Goal: Navigation & Orientation: Understand site structure

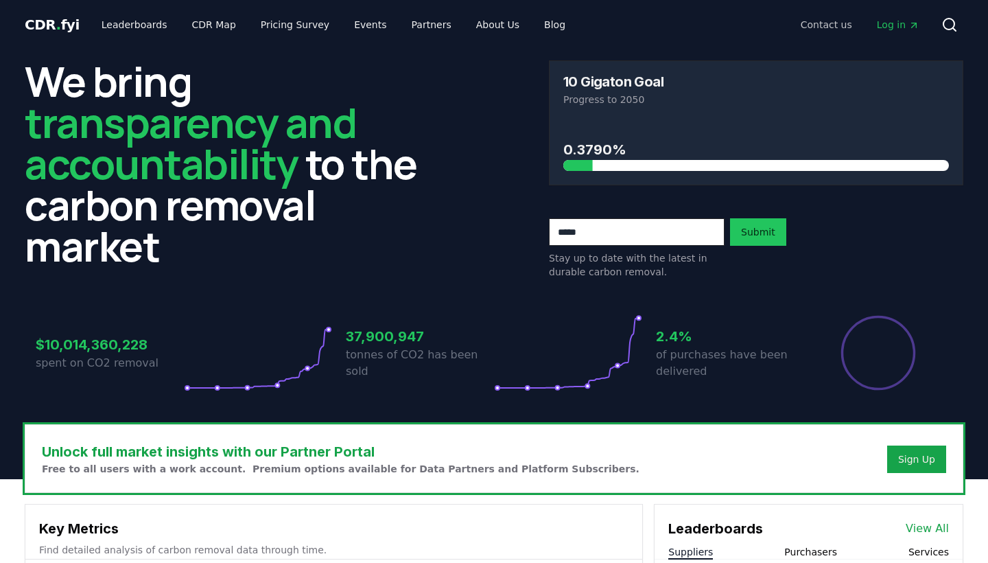
click at [823, 23] on link "Contact us" at bounding box center [826, 24] width 73 height 25
click at [476, 26] on link "About Us" at bounding box center [497, 24] width 65 height 25
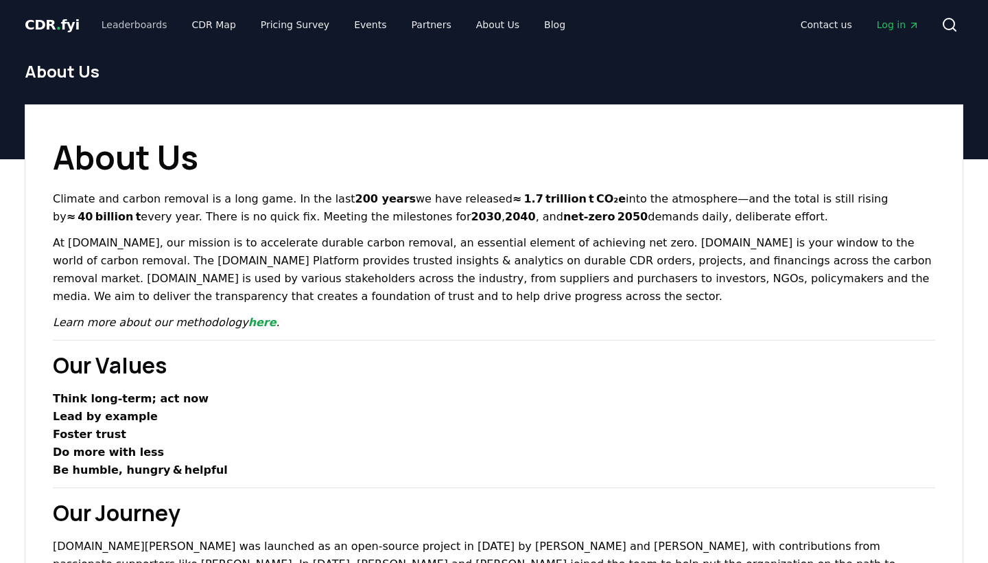
click at [145, 27] on link "Leaderboards" at bounding box center [135, 24] width 88 height 25
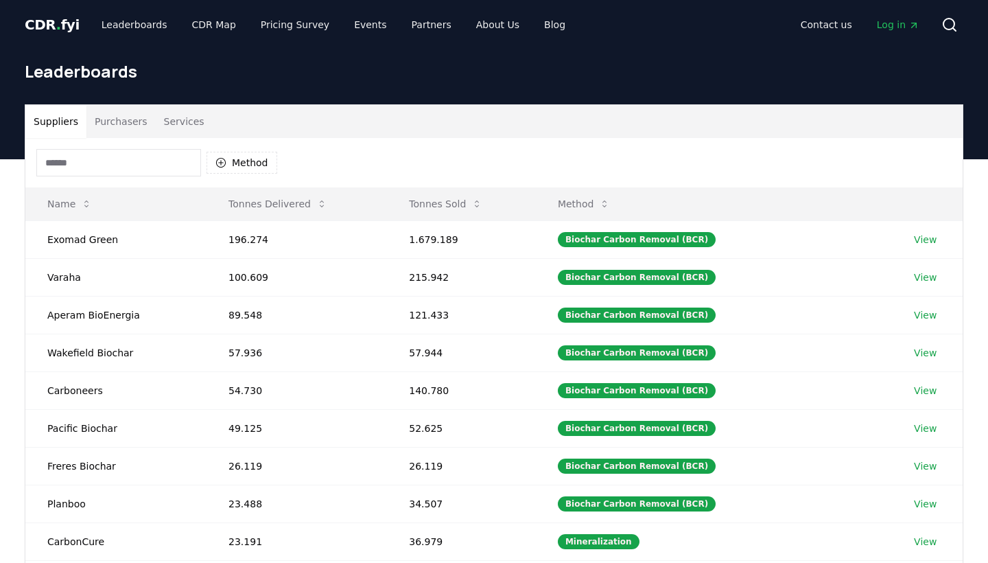
click at [58, 12] on div "CDR . fyi Leaderboards CDR Map Pricing Survey Events Partners About Us Blog Con…" at bounding box center [494, 24] width 939 height 49
click at [56, 21] on span "." at bounding box center [58, 24] width 5 height 16
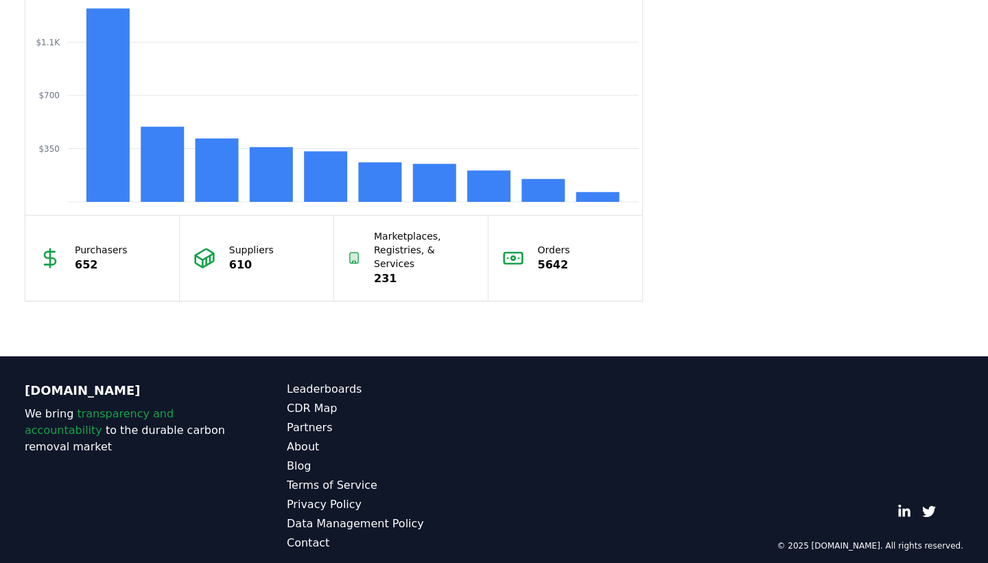
scroll to position [1221, 0]
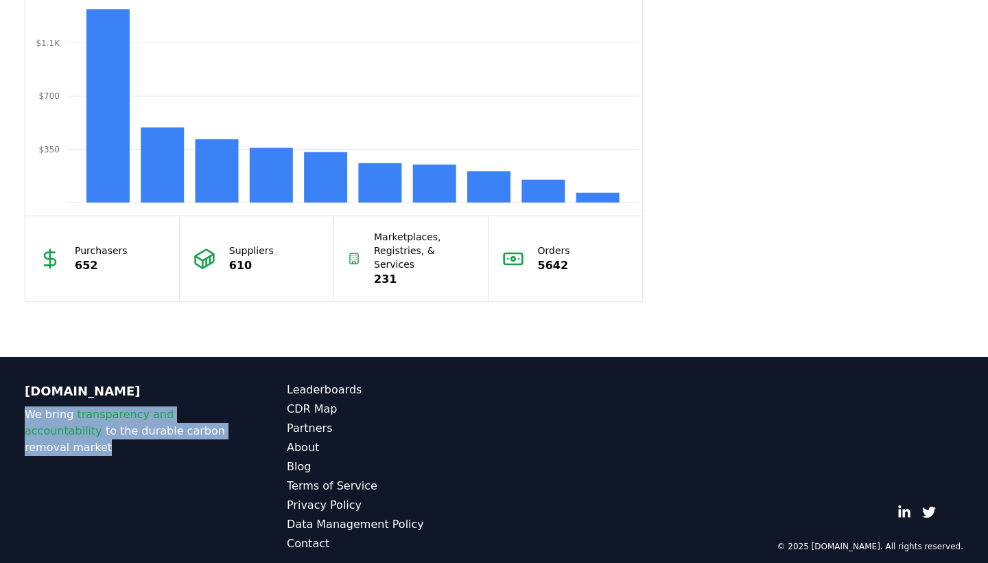
drag, startPoint x: 238, startPoint y: 419, endPoint x: 23, endPoint y: 401, distance: 216.3
click at [23, 401] on div "CDR.fyi We bring transparency and accountability to the durable carbon removal …" at bounding box center [494, 467] width 961 height 220
copy p "We bring transparency and accountability to the durable carbon removal market"
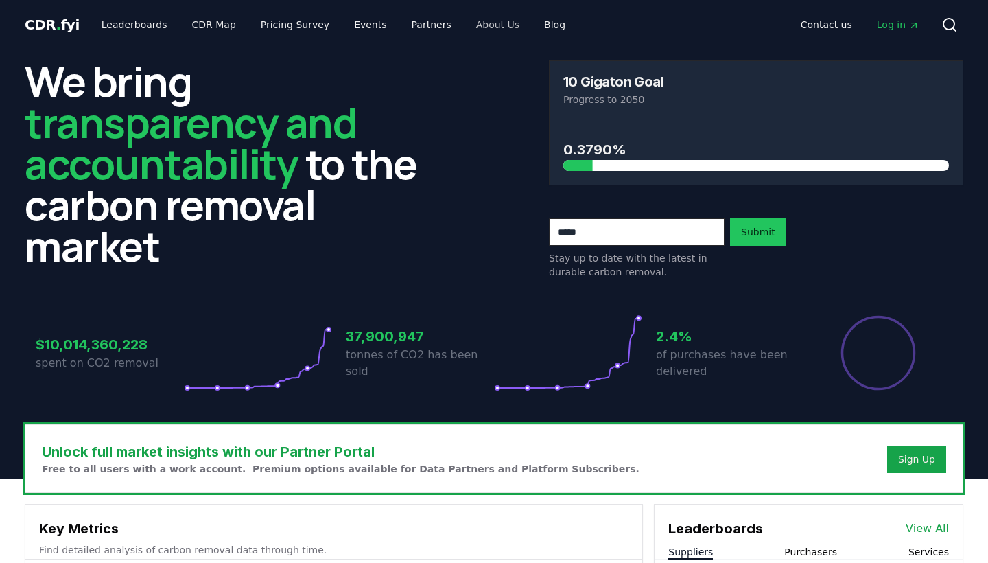
scroll to position [0, 0]
click at [465, 23] on link "About Us" at bounding box center [497, 24] width 65 height 25
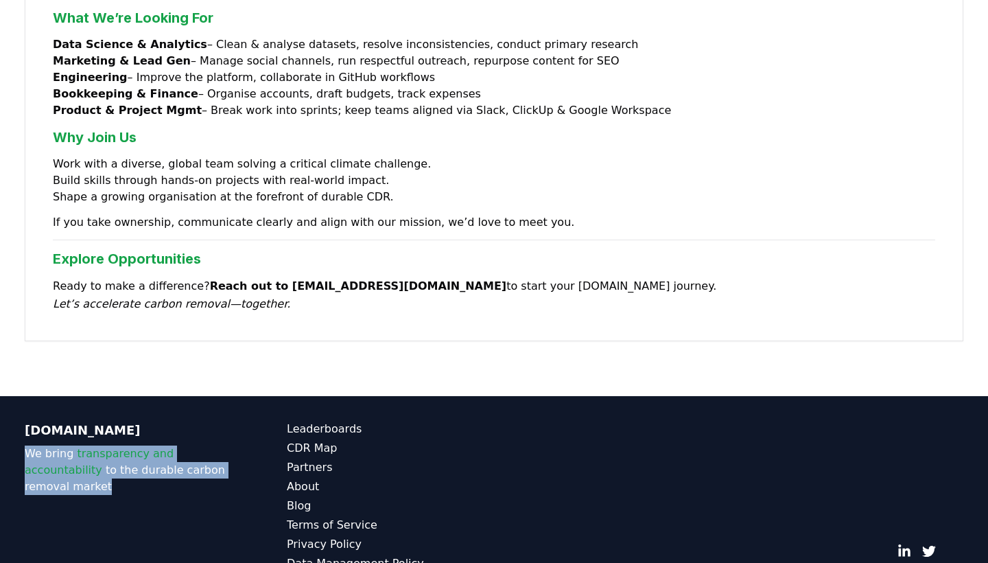
scroll to position [1134, 0]
